Goal: Check status

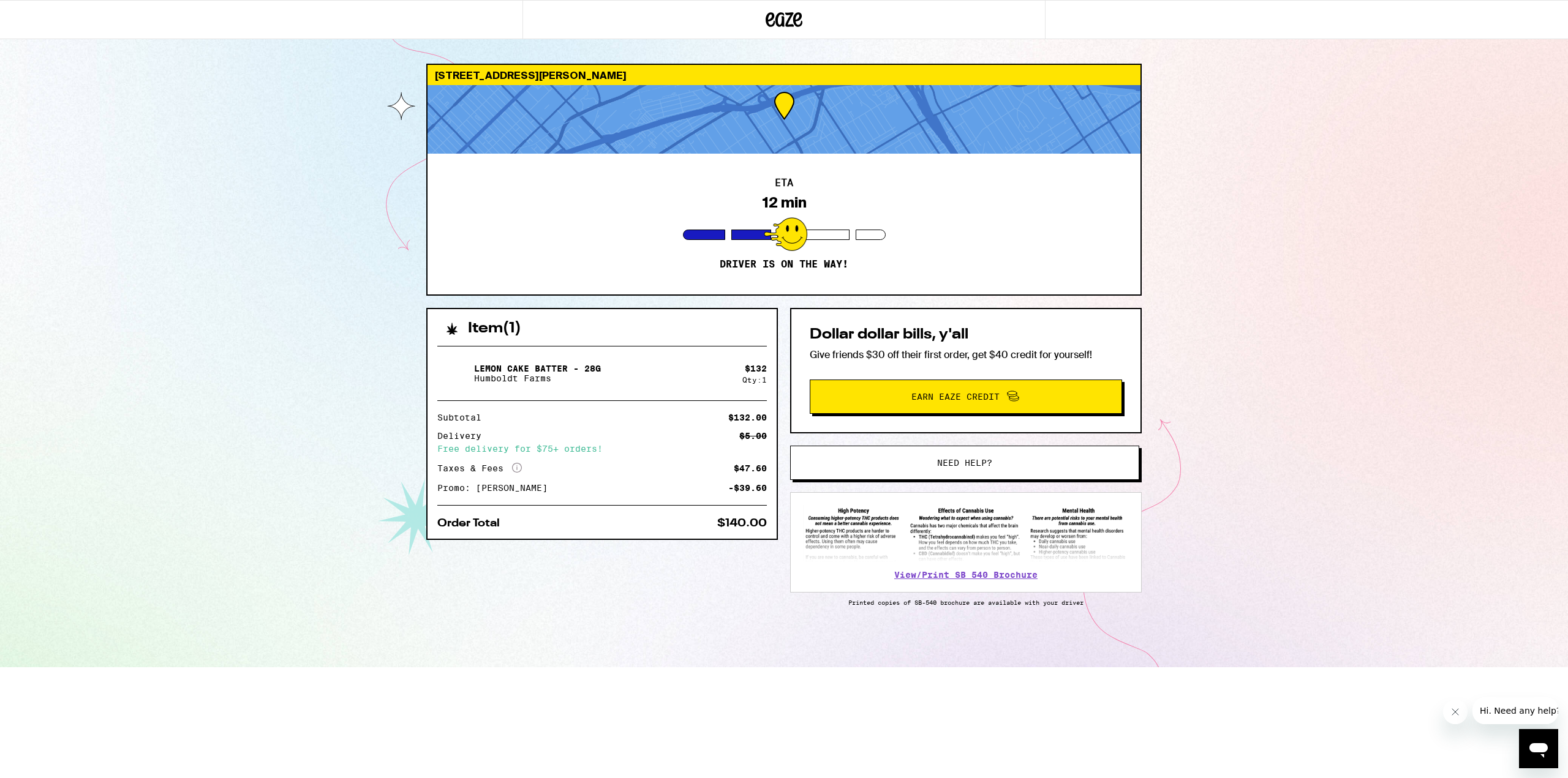
click at [1298, 321] on div "2522 S Bundy Dr Los Angeles 90064 ETA 12 min Driver is on the way! Item ( 1 ) L…" at bounding box center [784, 334] width 1568 height 667
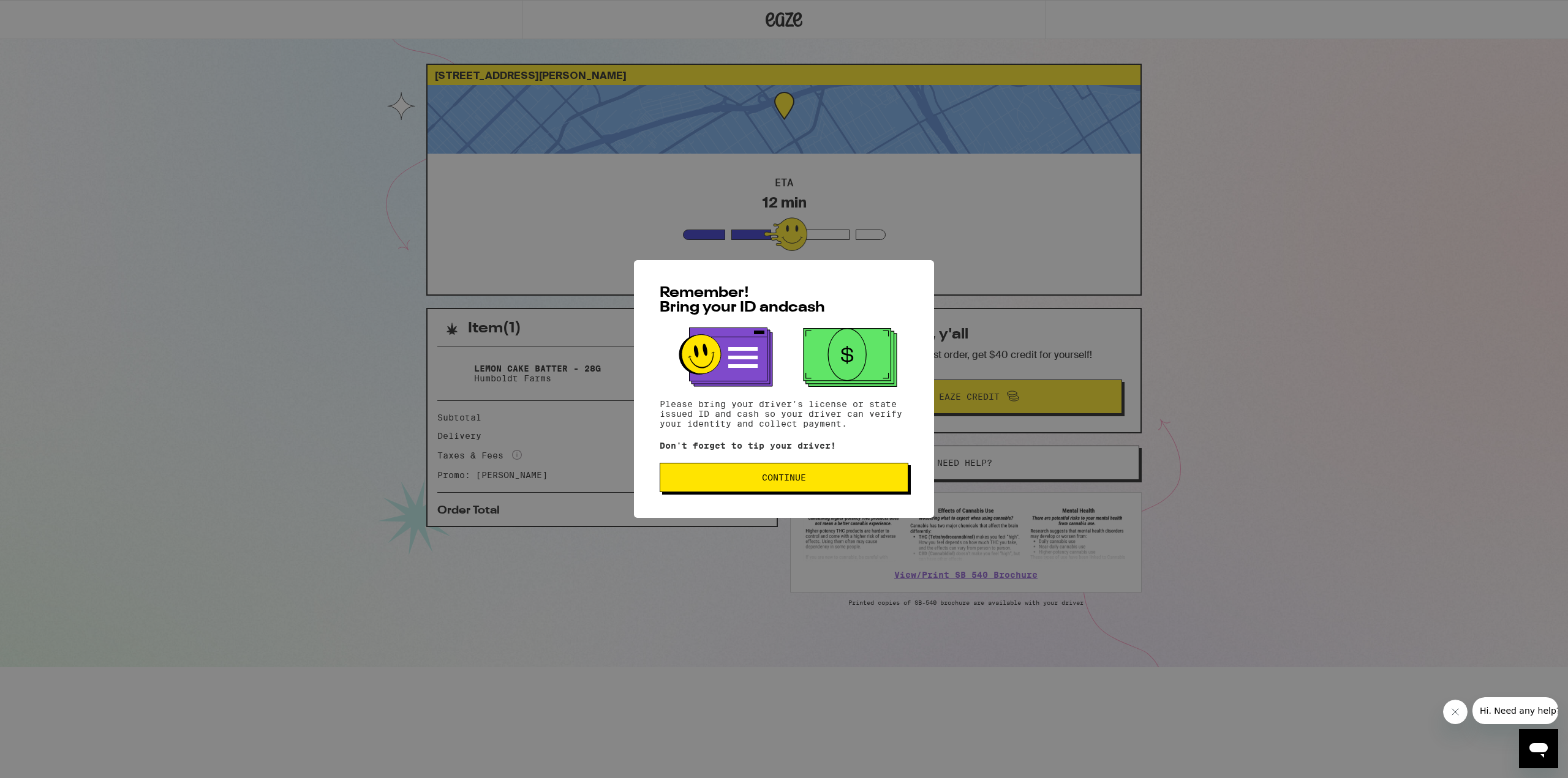
click at [867, 487] on button "Continue" at bounding box center [784, 477] width 248 height 29
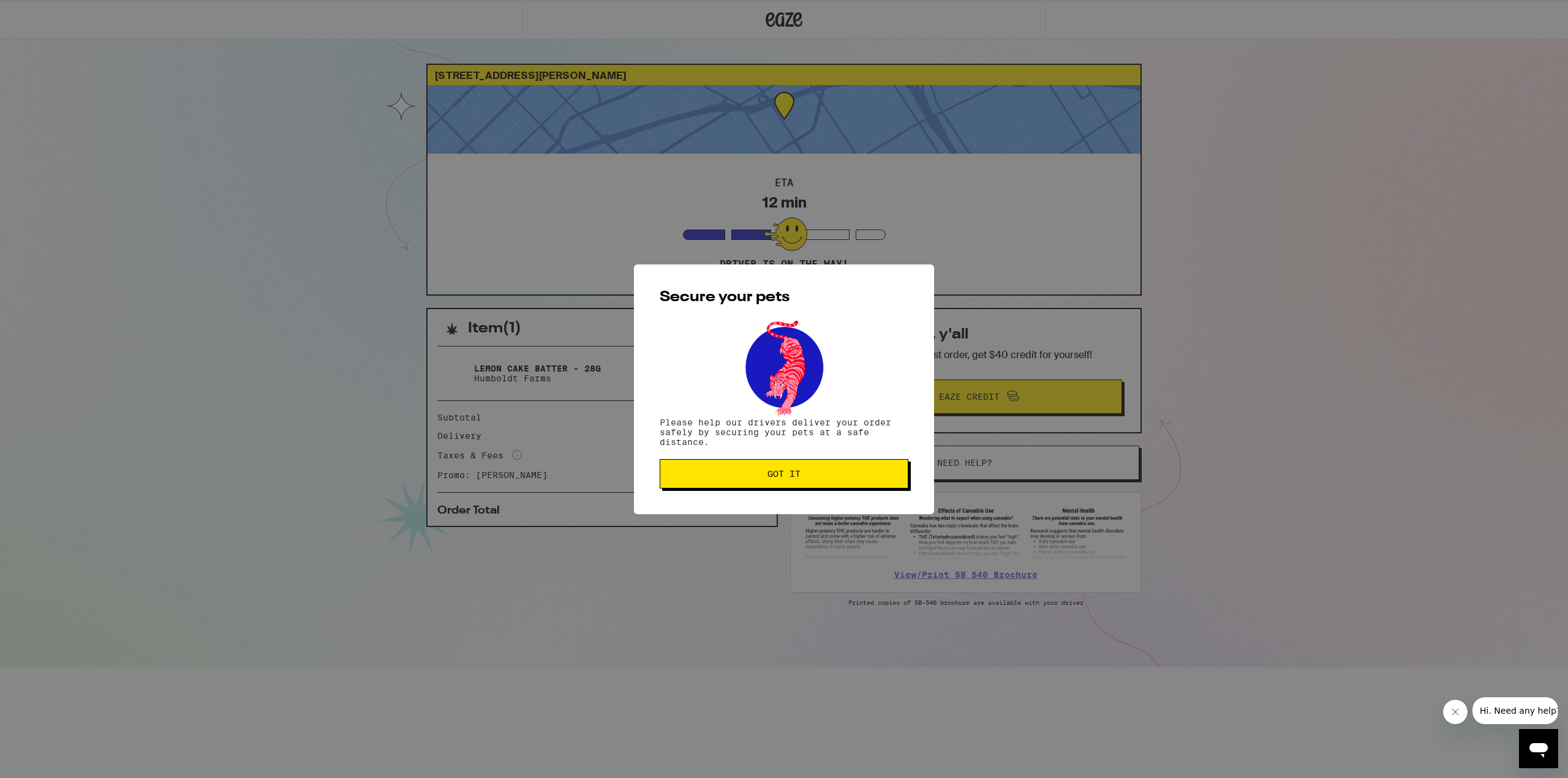
click at [864, 453] on div "Secure your pets Please help our drivers deliver your order safely by securing …" at bounding box center [784, 389] width 300 height 250
click at [871, 463] on button "Got it" at bounding box center [784, 474] width 248 height 29
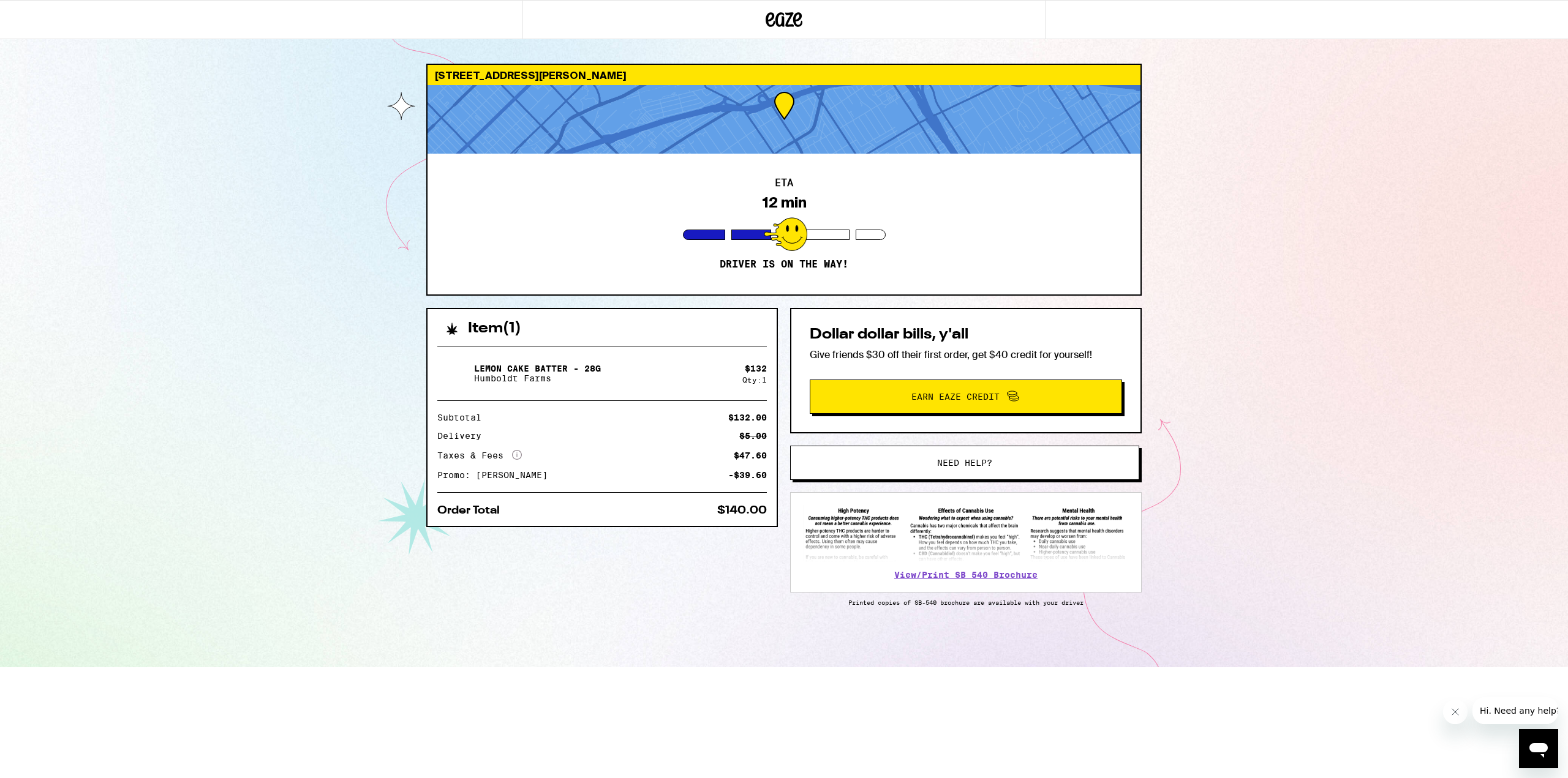
click at [1256, 357] on div "[STREET_ADDRESS][PERSON_NAME] ETA 12 min Driver is on the way! Item ( 1 ) Lemon…" at bounding box center [784, 334] width 1568 height 667
